Goal: Navigation & Orientation: Find specific page/section

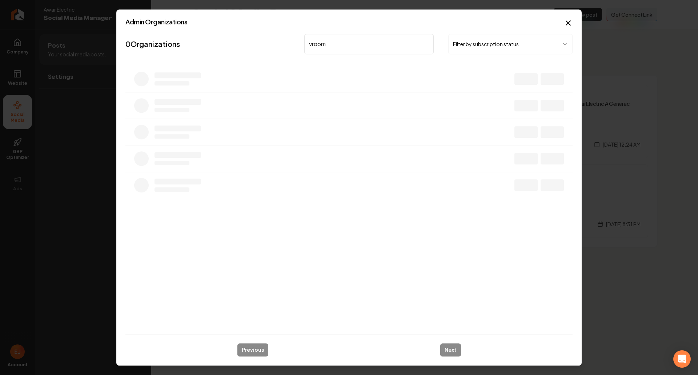
type input "vroom"
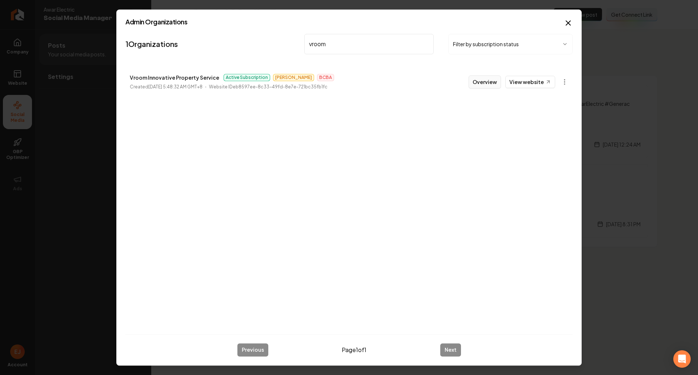
click at [494, 86] on button "Overview" at bounding box center [485, 81] width 32 height 13
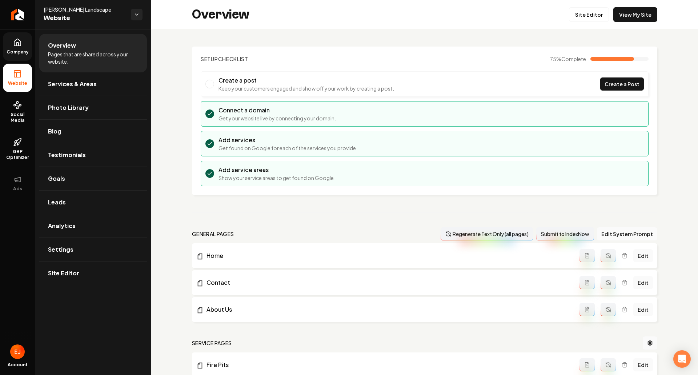
click at [21, 53] on span "Company" at bounding box center [18, 52] width 28 height 6
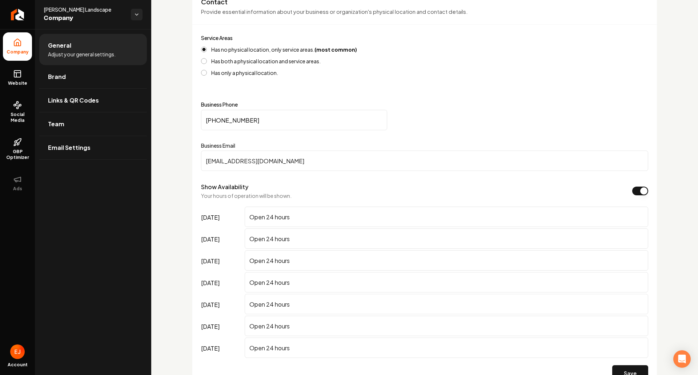
scroll to position [218, 0]
